Goal: Information Seeking & Learning: Learn about a topic

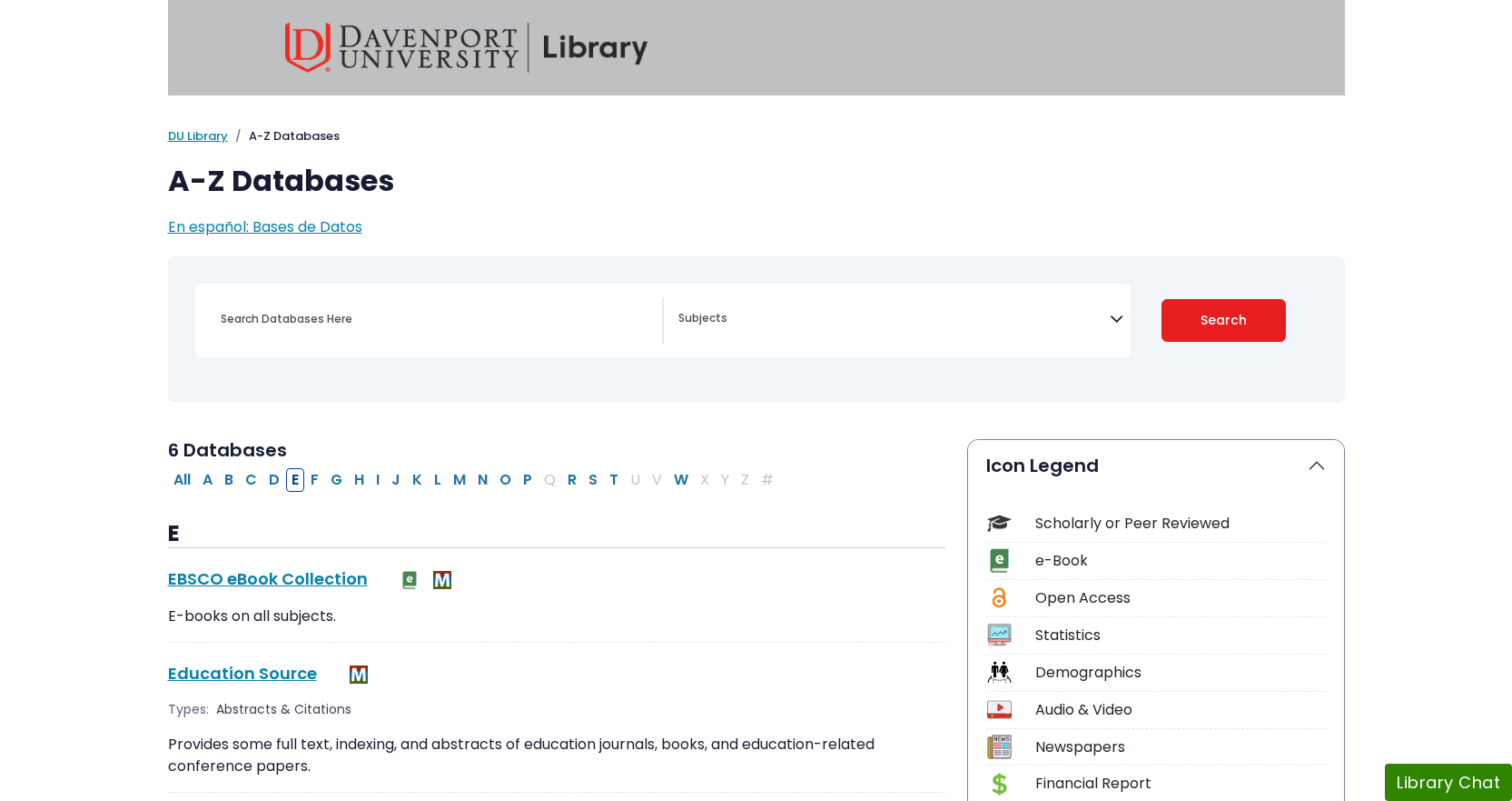
select select "Database Subject Filter"
click at [203, 131] on link "DU Library" at bounding box center [197, 136] width 60 height 17
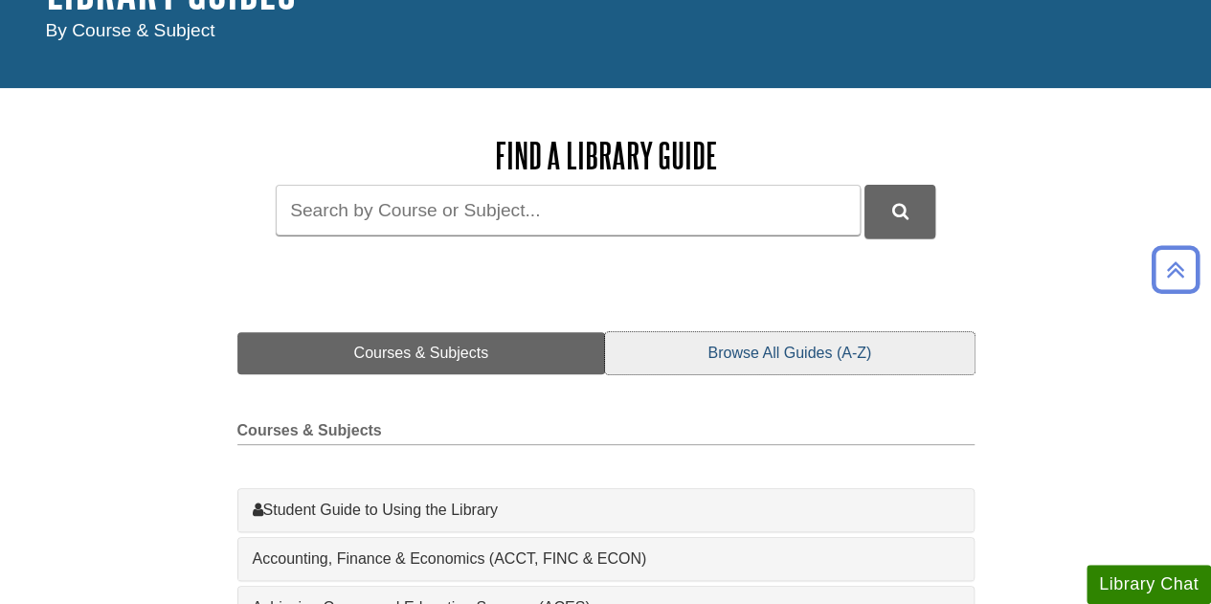
scroll to position [96, 0]
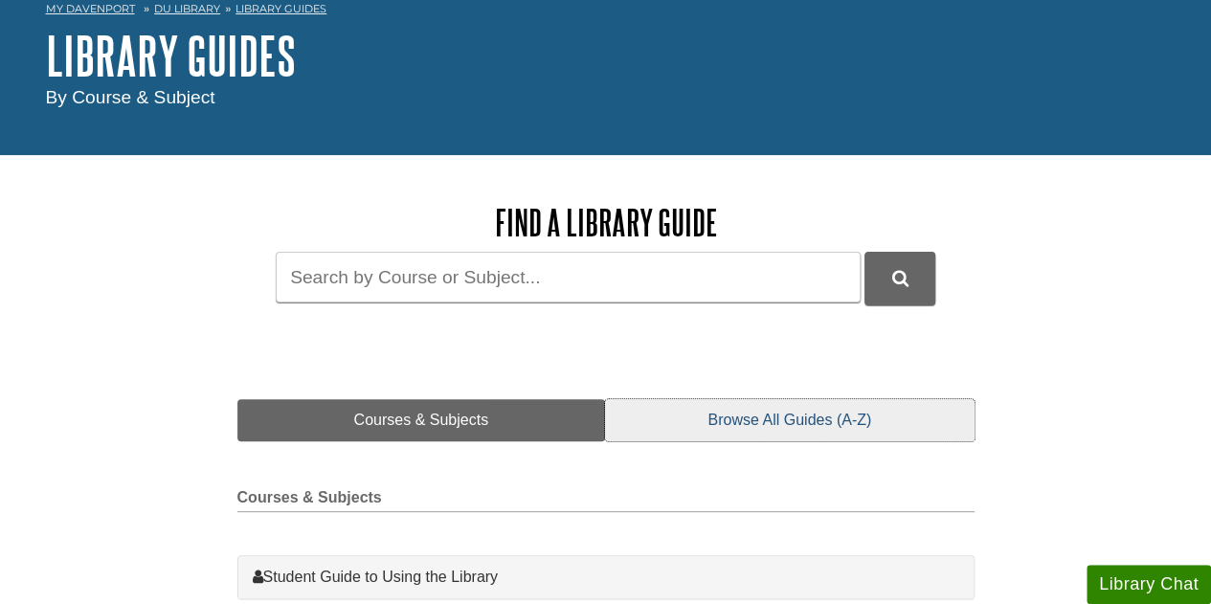
click at [828, 413] on link "Browse All Guides (A-Z)" at bounding box center [789, 420] width 369 height 42
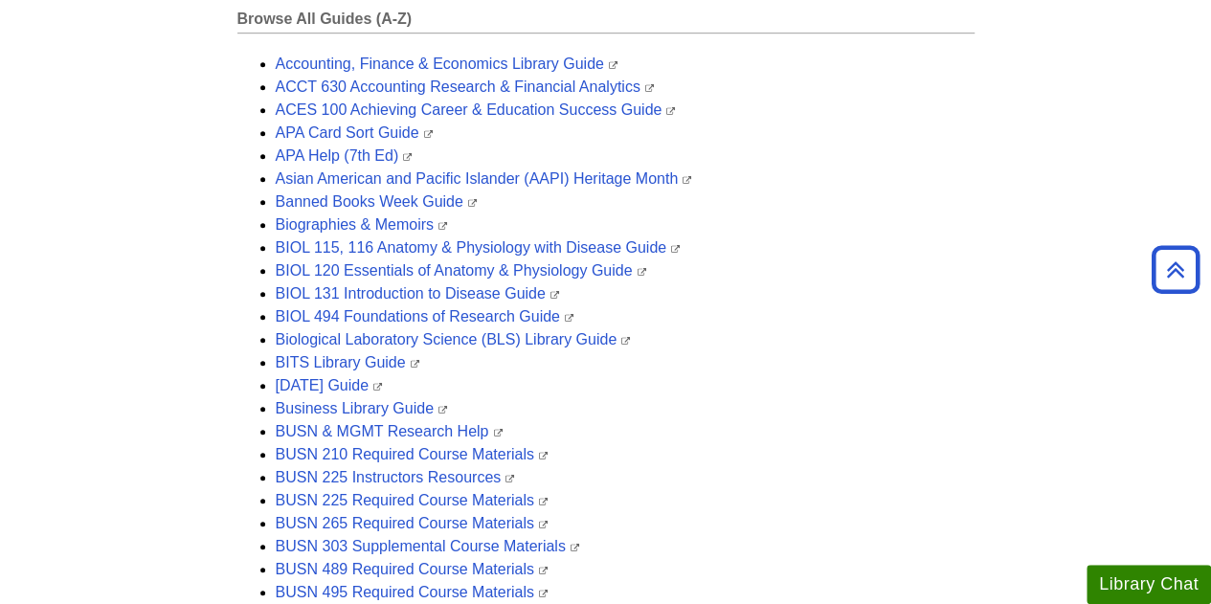
scroll to position [0, 0]
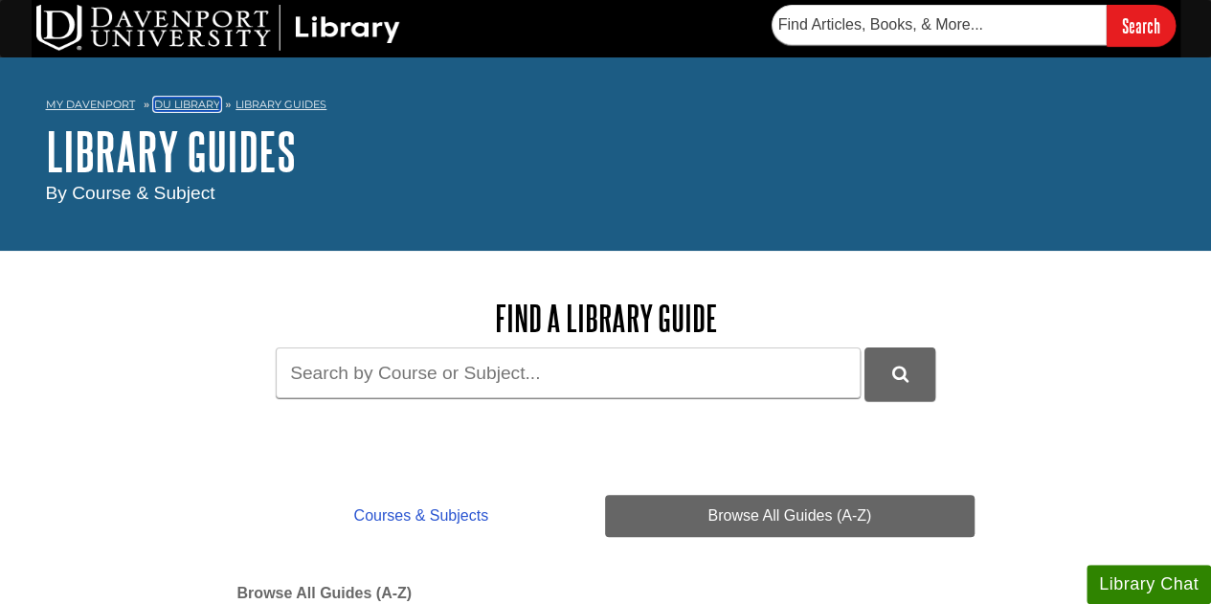
click at [173, 108] on link "DU Library" at bounding box center [187, 104] width 66 height 13
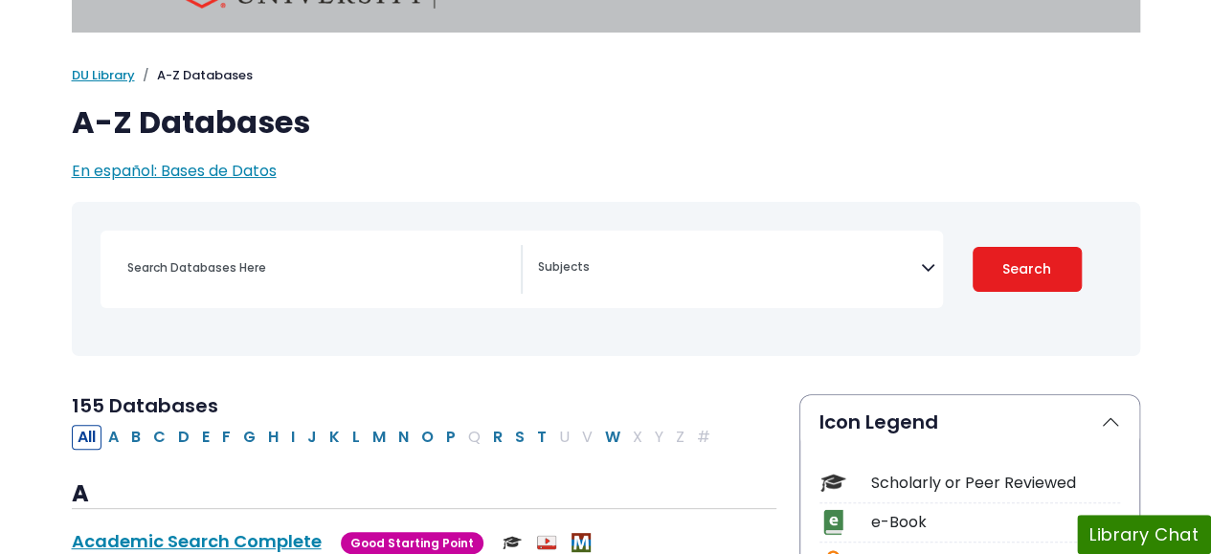
scroll to position [96, 0]
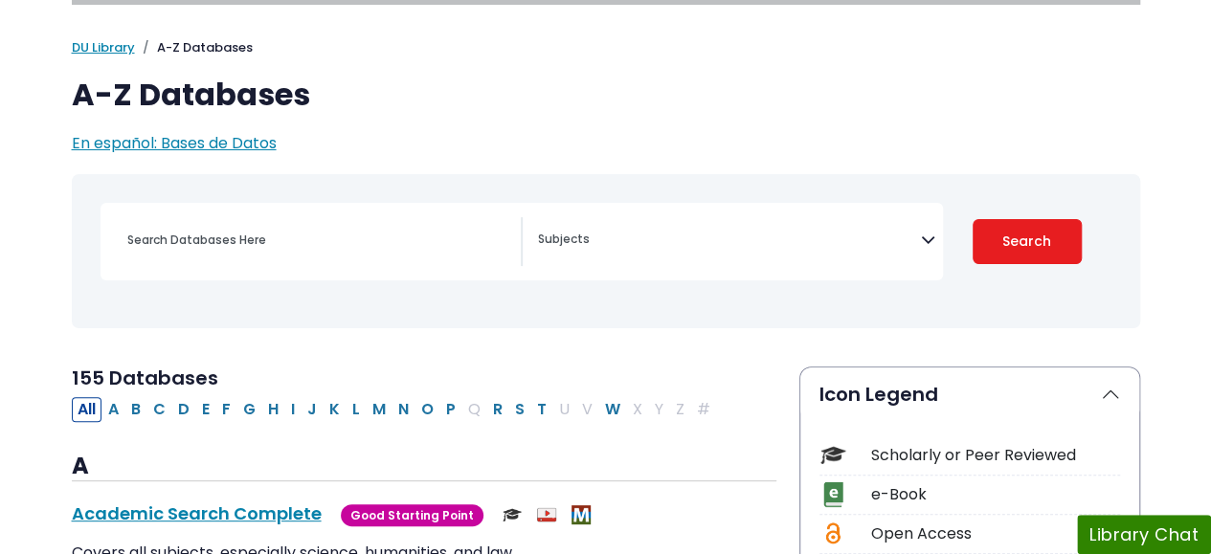
click at [928, 241] on icon "Search filters" at bounding box center [928, 236] width 14 height 29
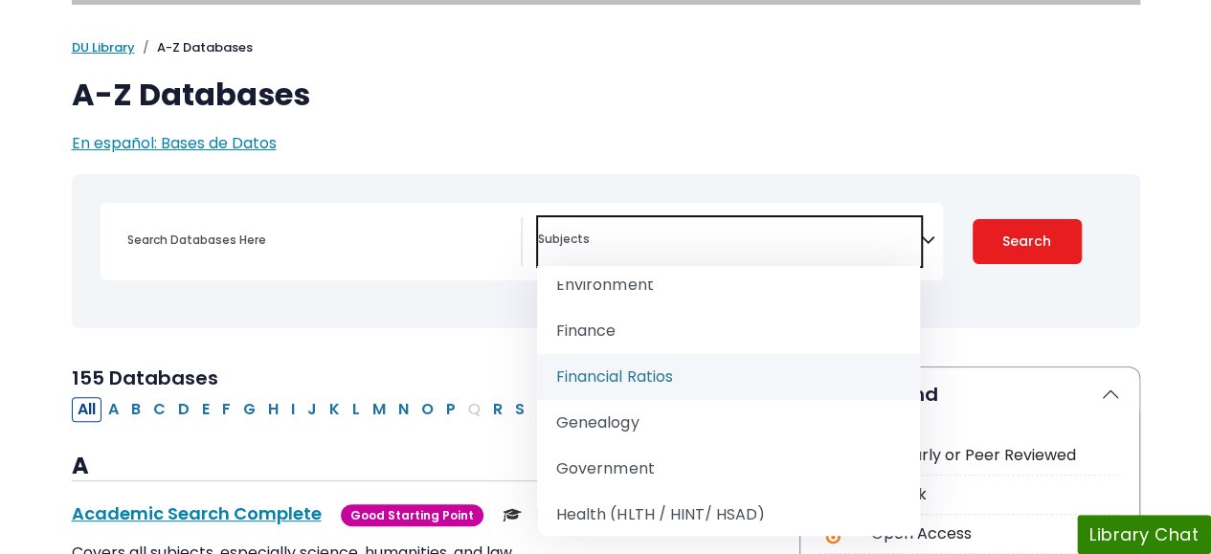
scroll to position [1149, 0]
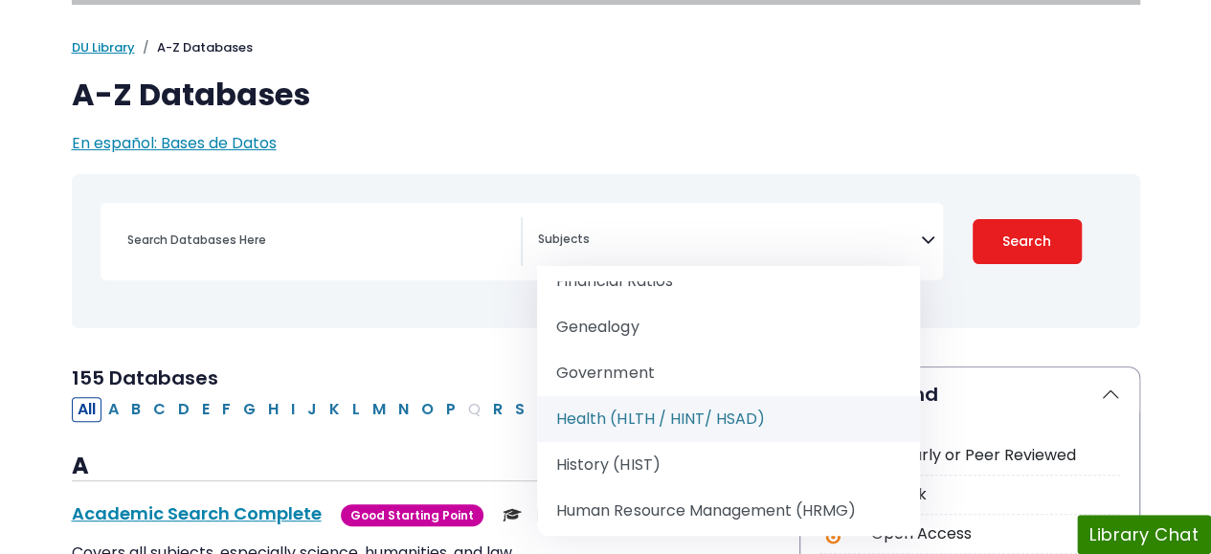
select select "219061"
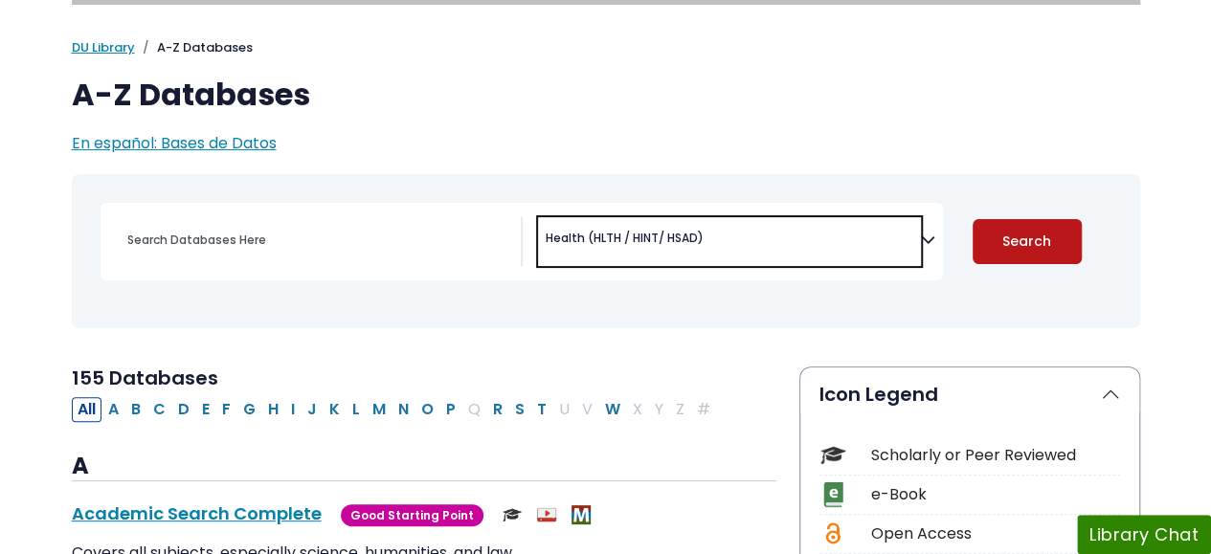
click at [1002, 249] on button "Search" at bounding box center [1027, 241] width 109 height 45
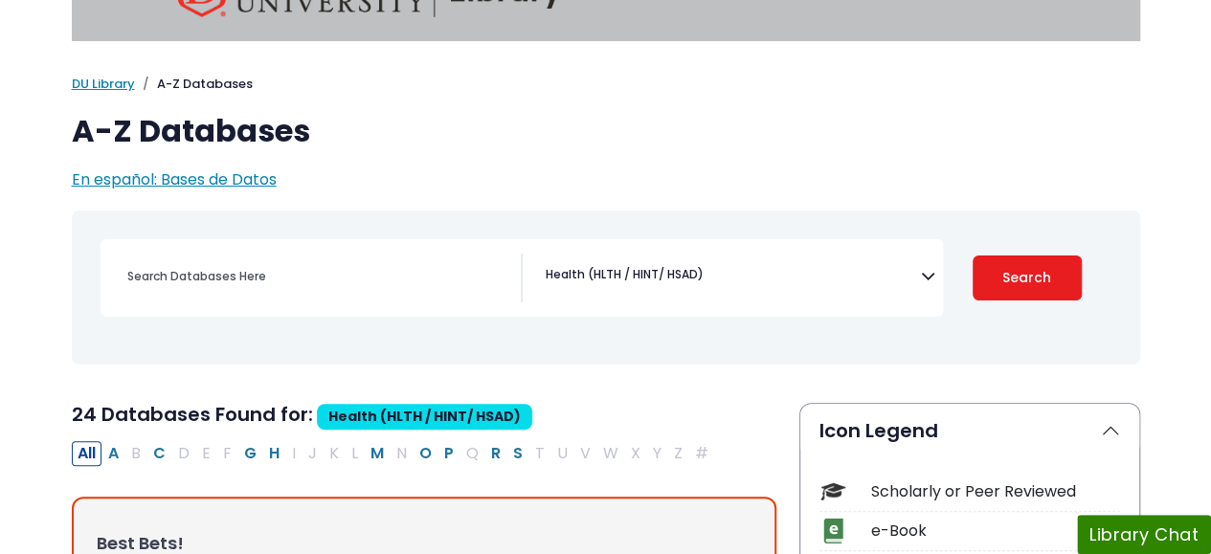
scroll to position [96, 0]
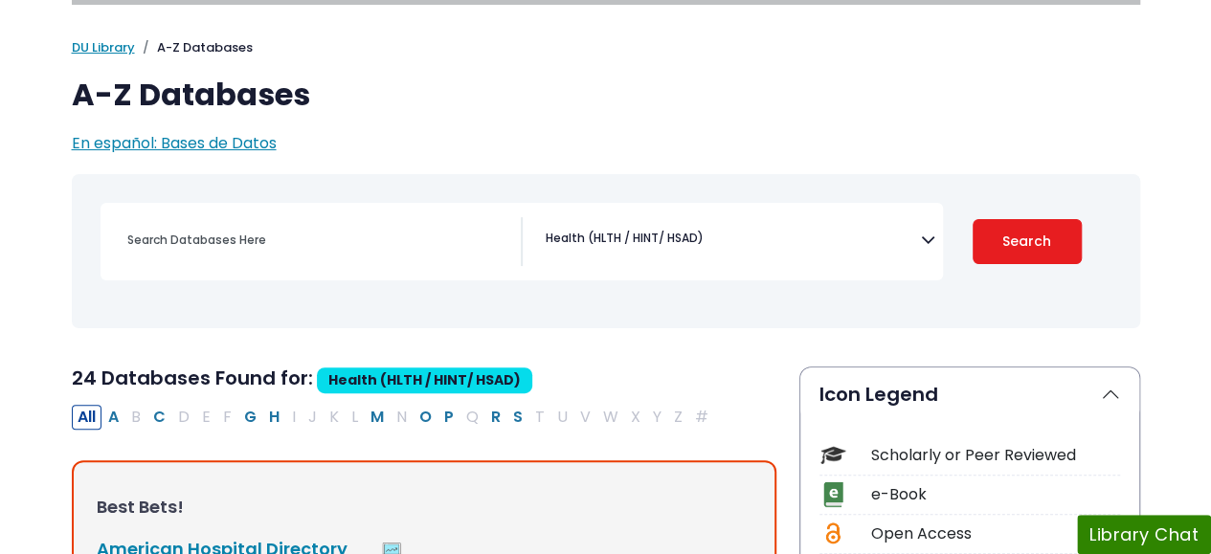
select select "Database Subject Filter"
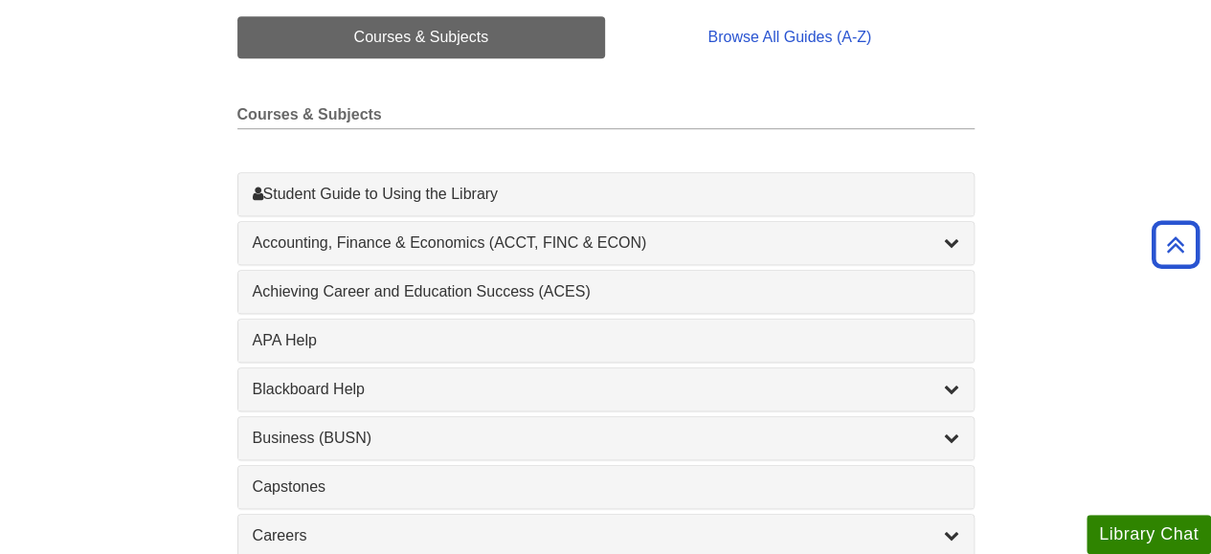
scroll to position [383, 0]
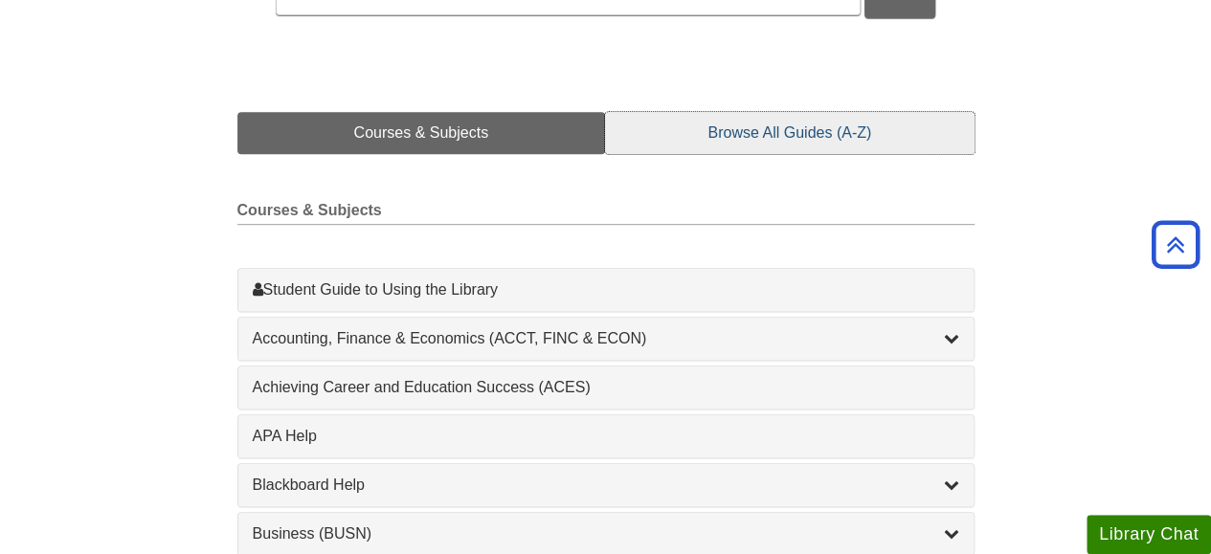
click at [770, 139] on link "Browse All Guides (A-Z)" at bounding box center [789, 133] width 369 height 42
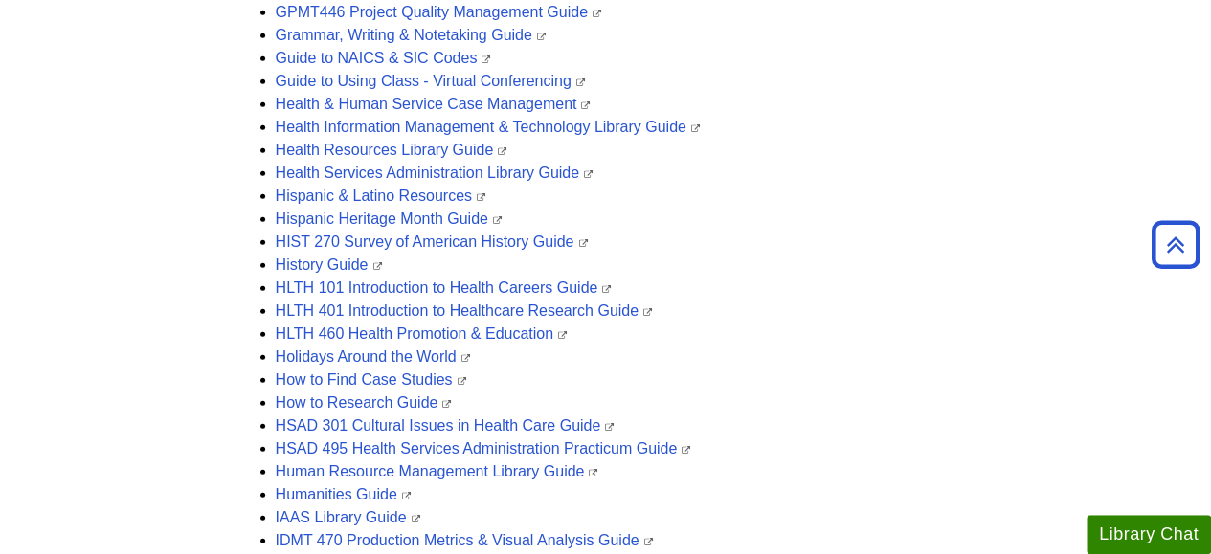
scroll to position [2489, 0]
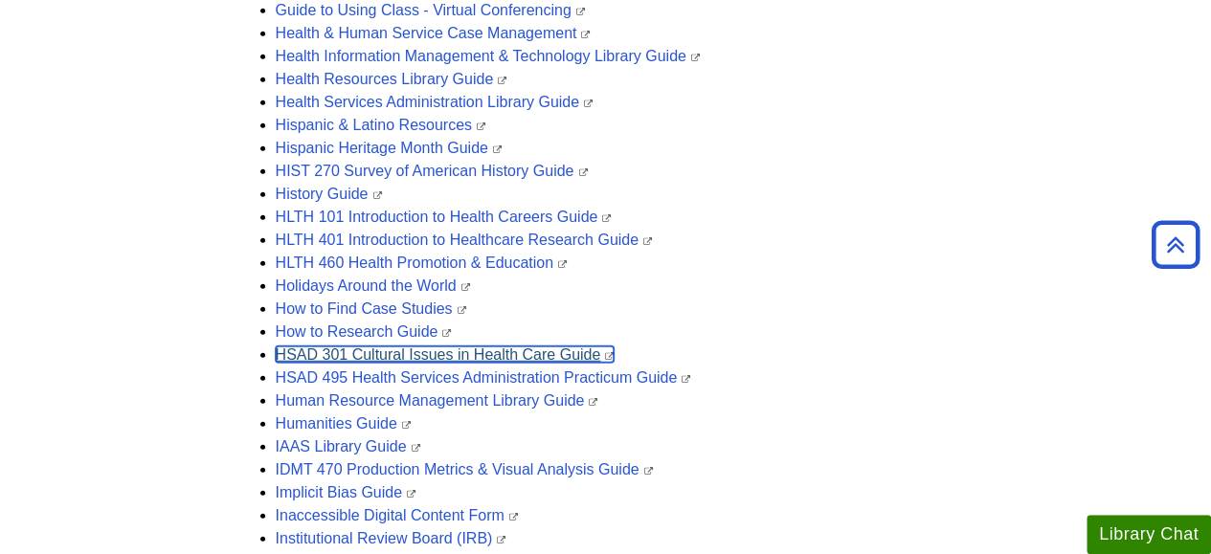
click at [423, 351] on link "HSAD 301 Cultural Issues in Health Care Guide" at bounding box center [445, 355] width 339 height 16
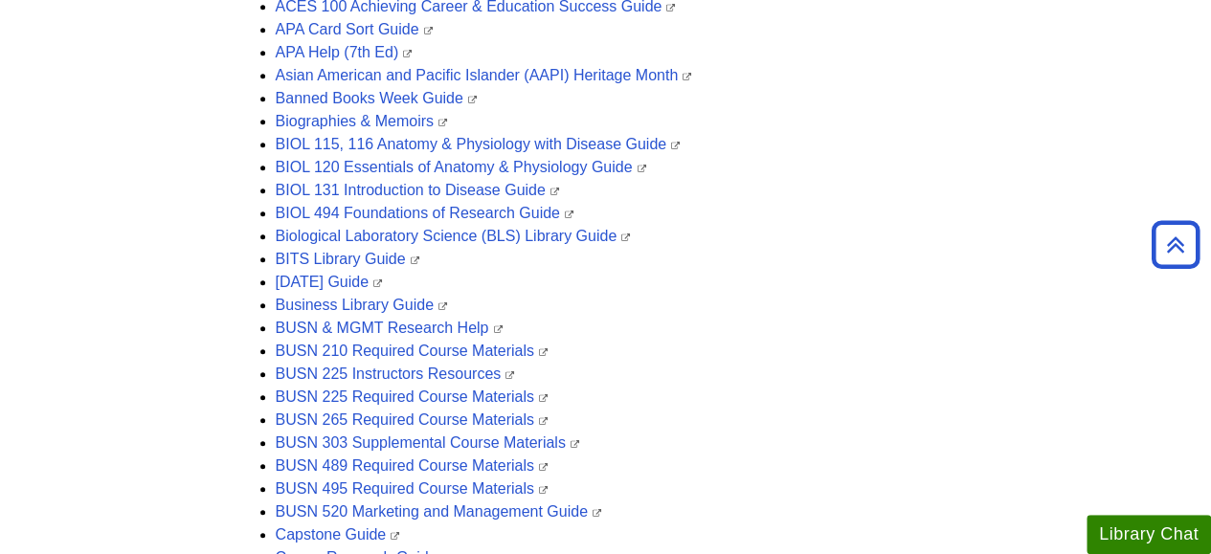
scroll to position [670, 0]
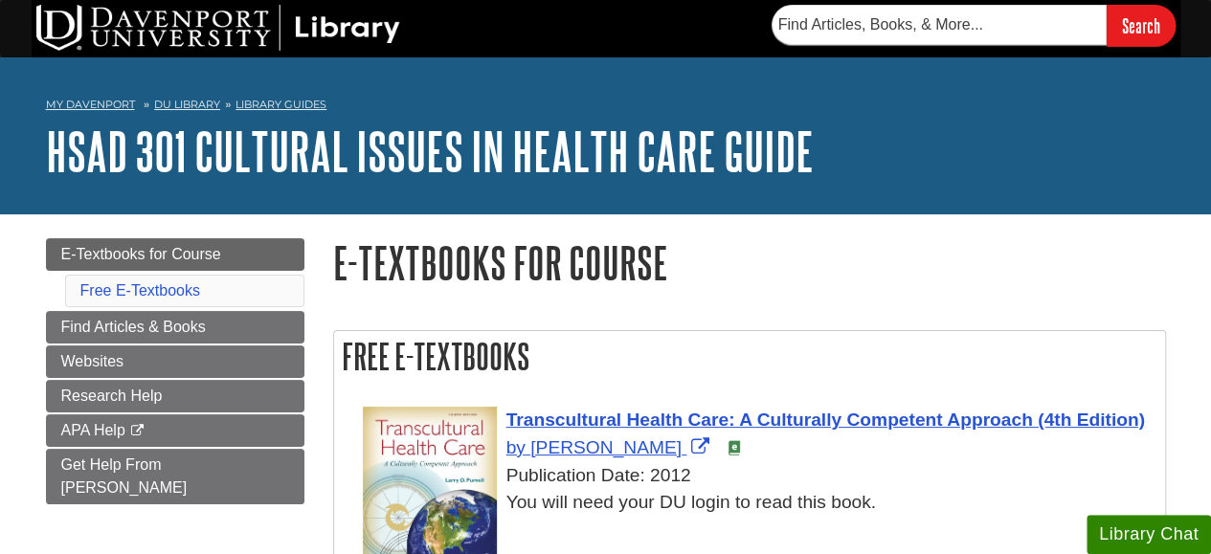
scroll to position [96, 0]
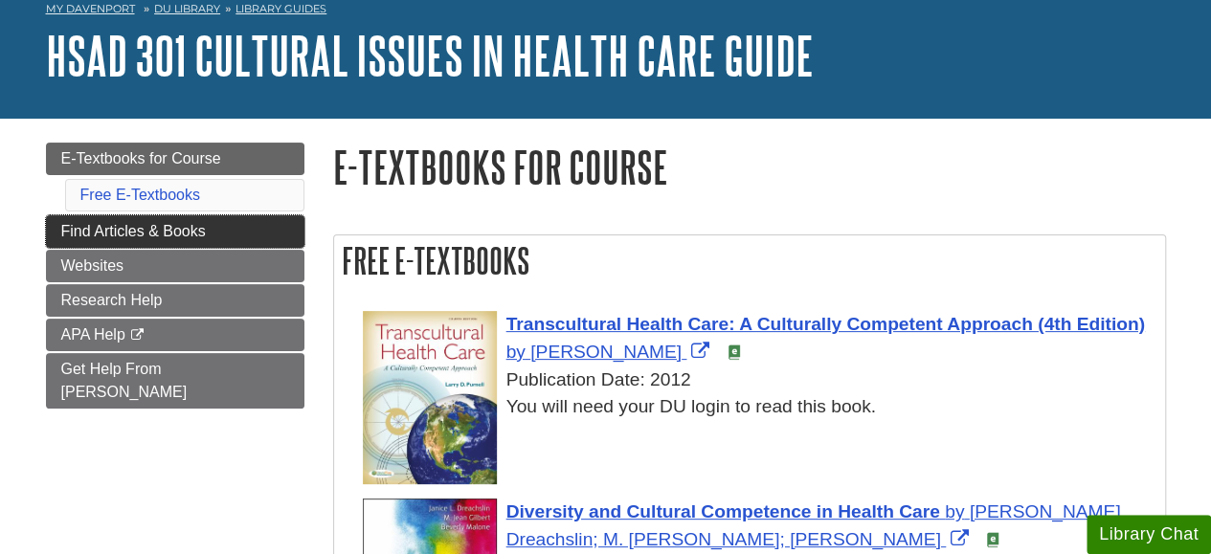
click at [188, 231] on span "Find Articles & Books" at bounding box center [133, 231] width 145 height 16
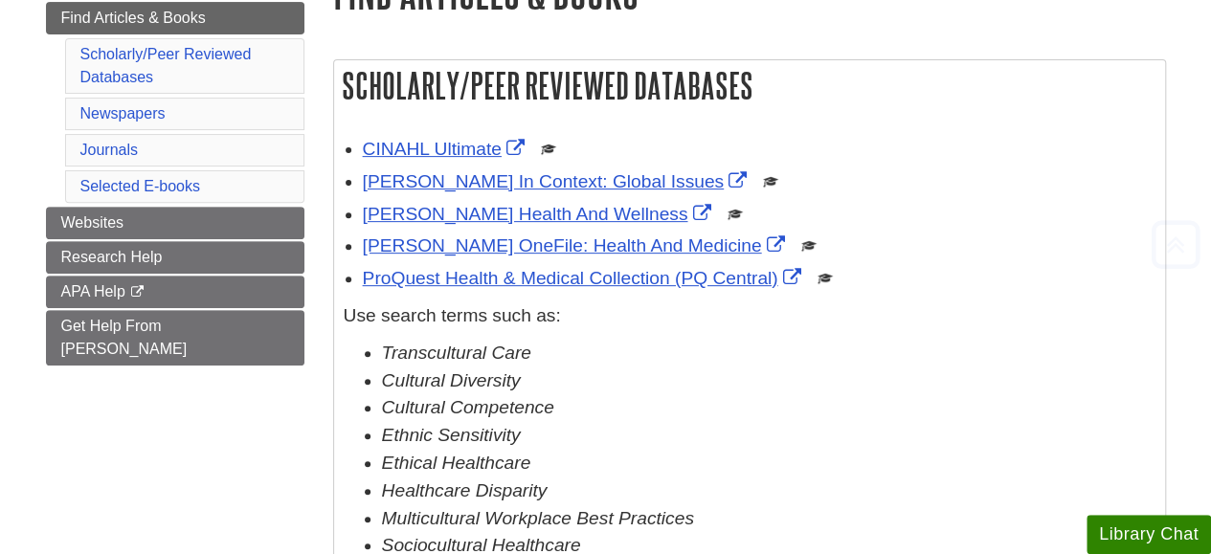
scroll to position [383, 0]
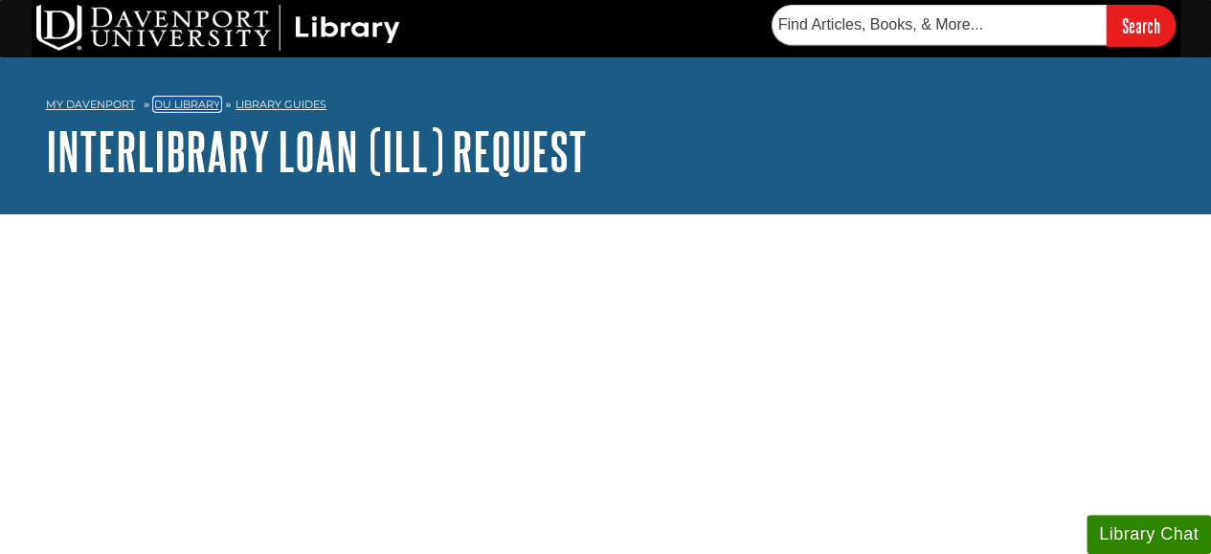
click at [193, 102] on link "DU Library" at bounding box center [187, 104] width 66 height 13
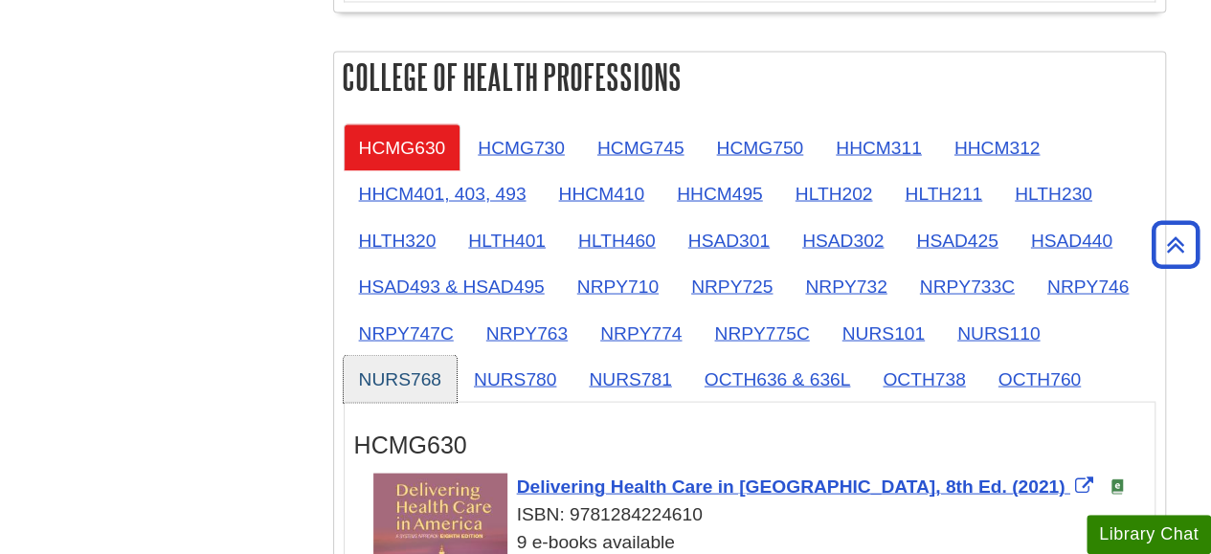
scroll to position [1723, 0]
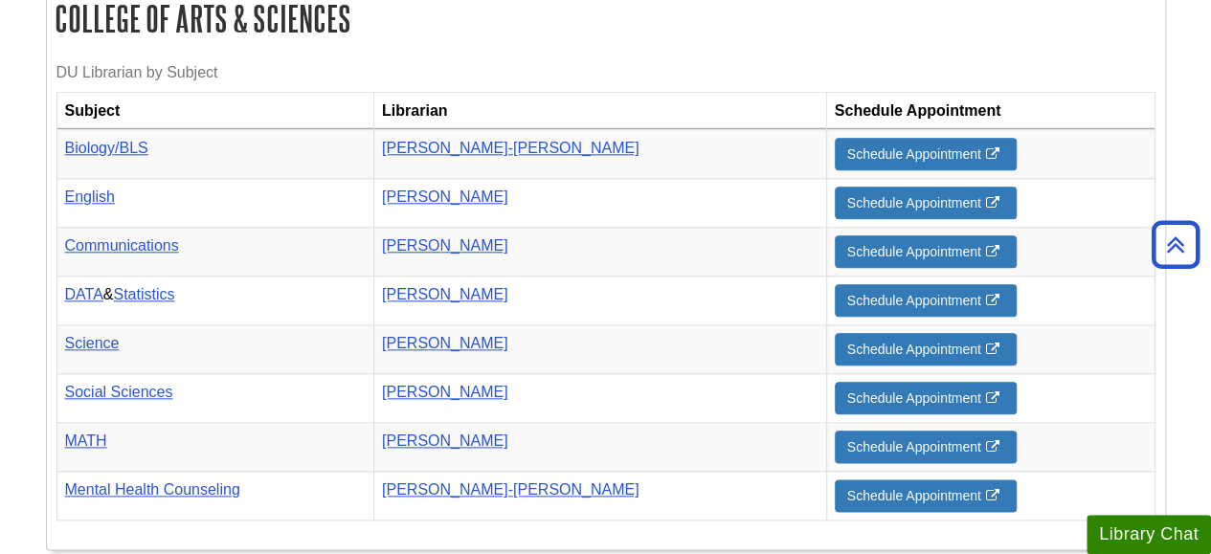
scroll to position [942, 0]
